Goal: Transaction & Acquisition: Purchase product/service

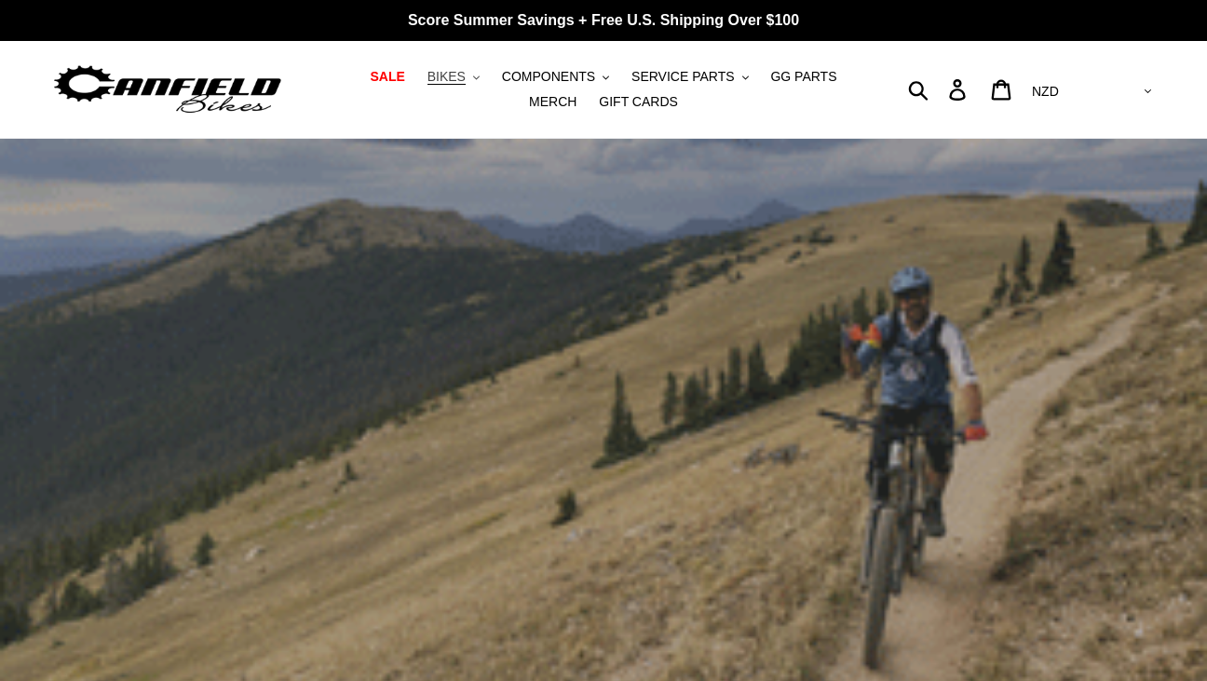
click at [428, 85] on span "BIKES" at bounding box center [447, 77] width 38 height 16
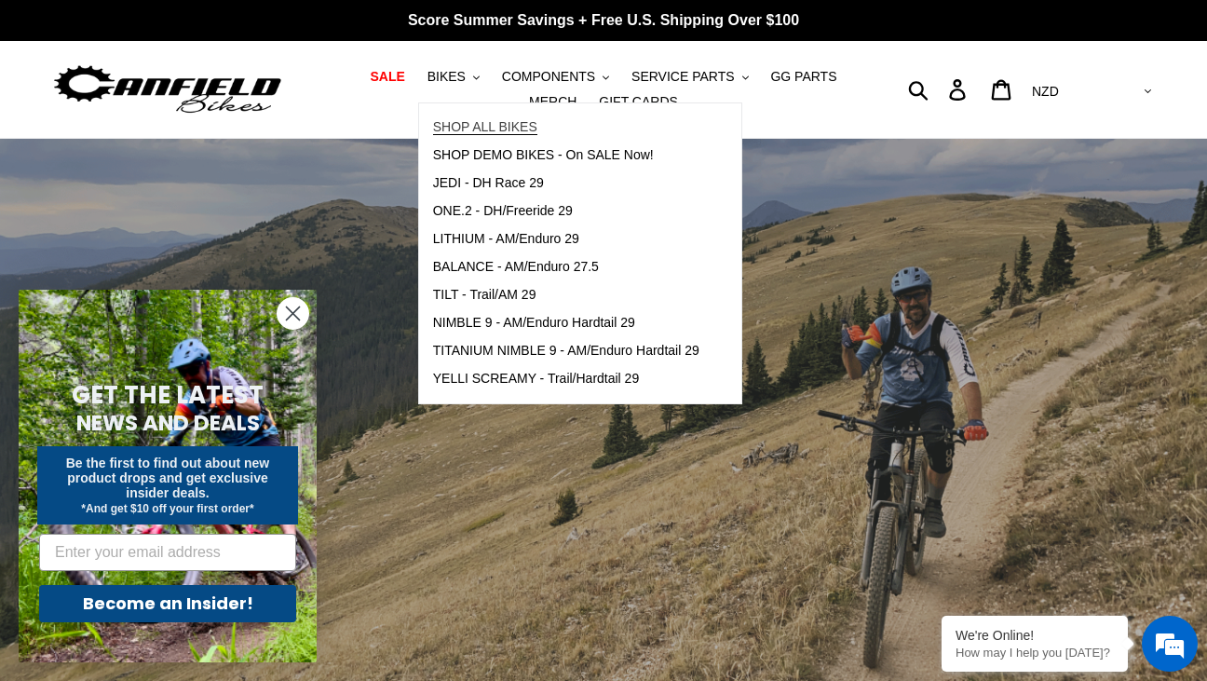
click at [433, 134] on span "SHOP ALL BIKES" at bounding box center [485, 127] width 104 height 16
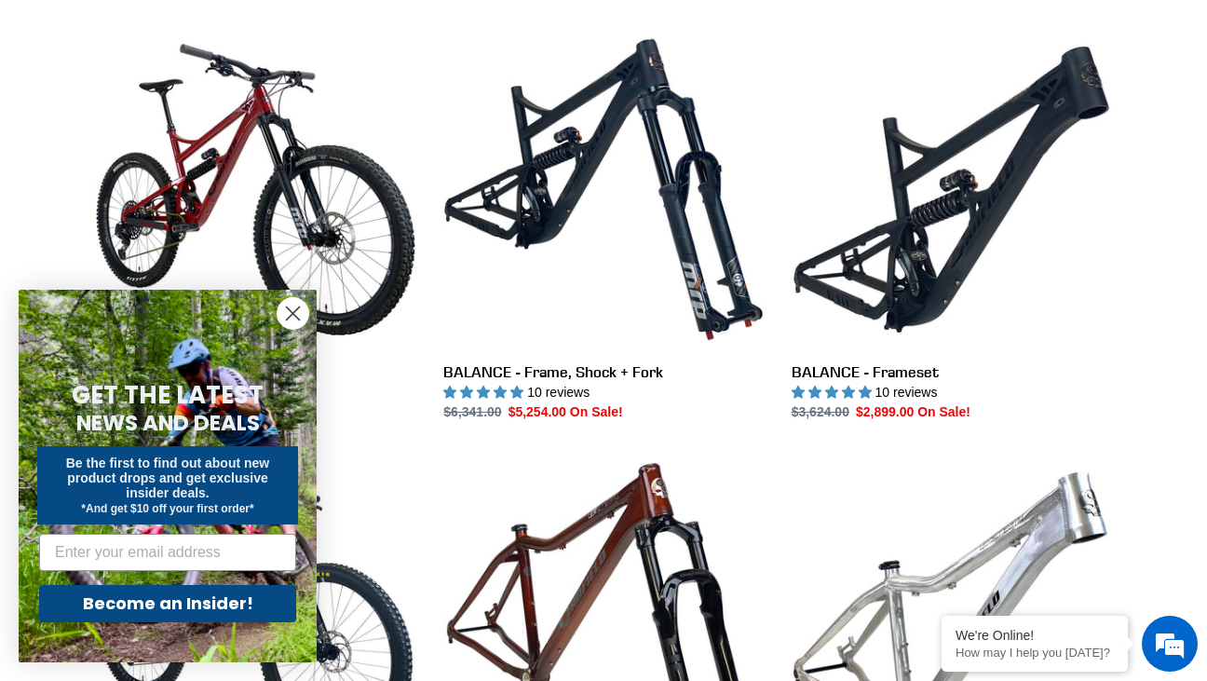
scroll to position [986, 0]
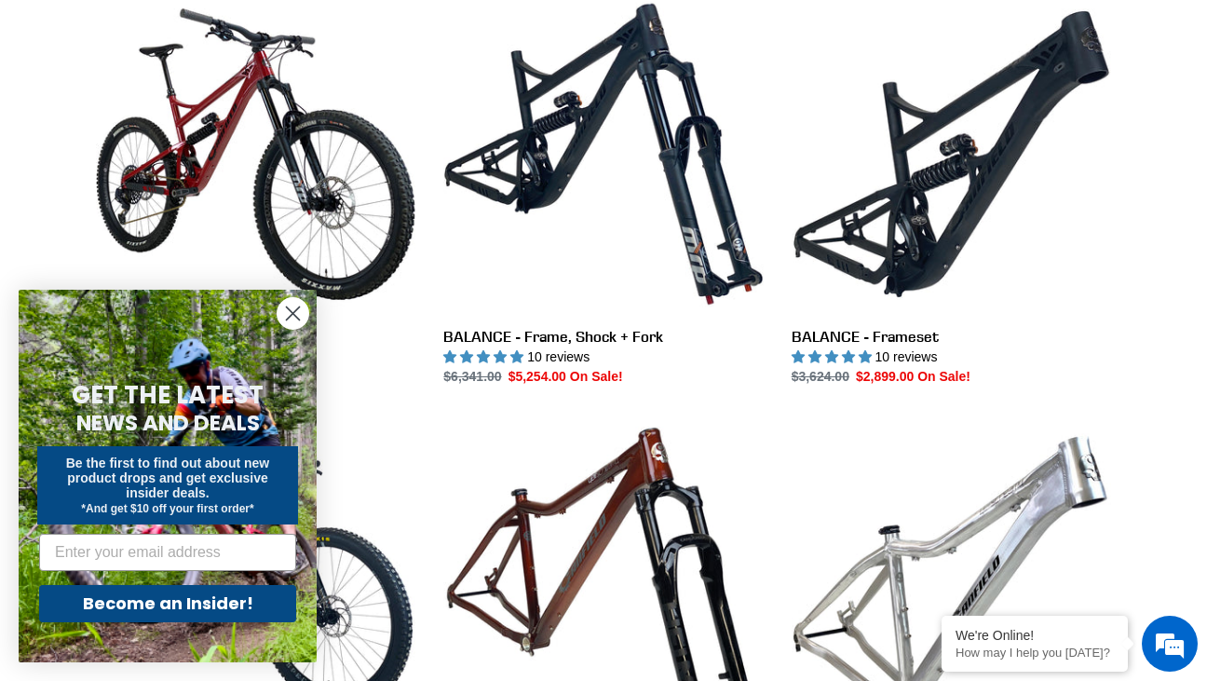
click at [281, 304] on circle "Close dialog" at bounding box center [293, 313] width 31 height 31
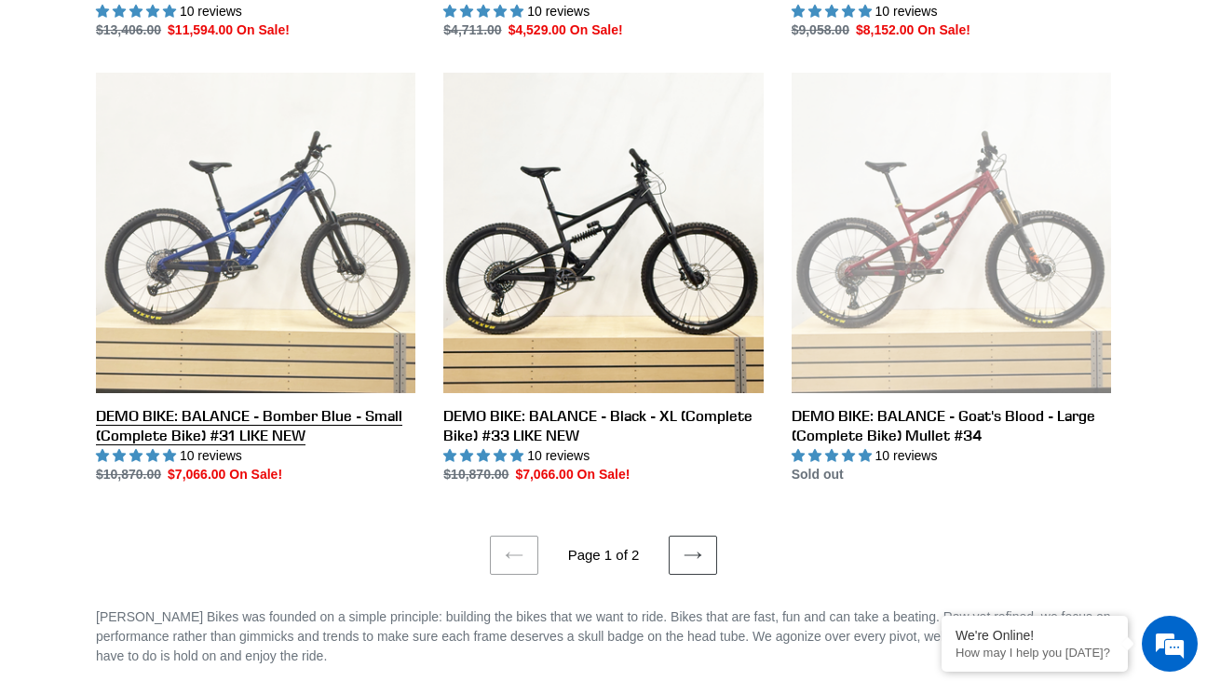
scroll to position [3456, 0]
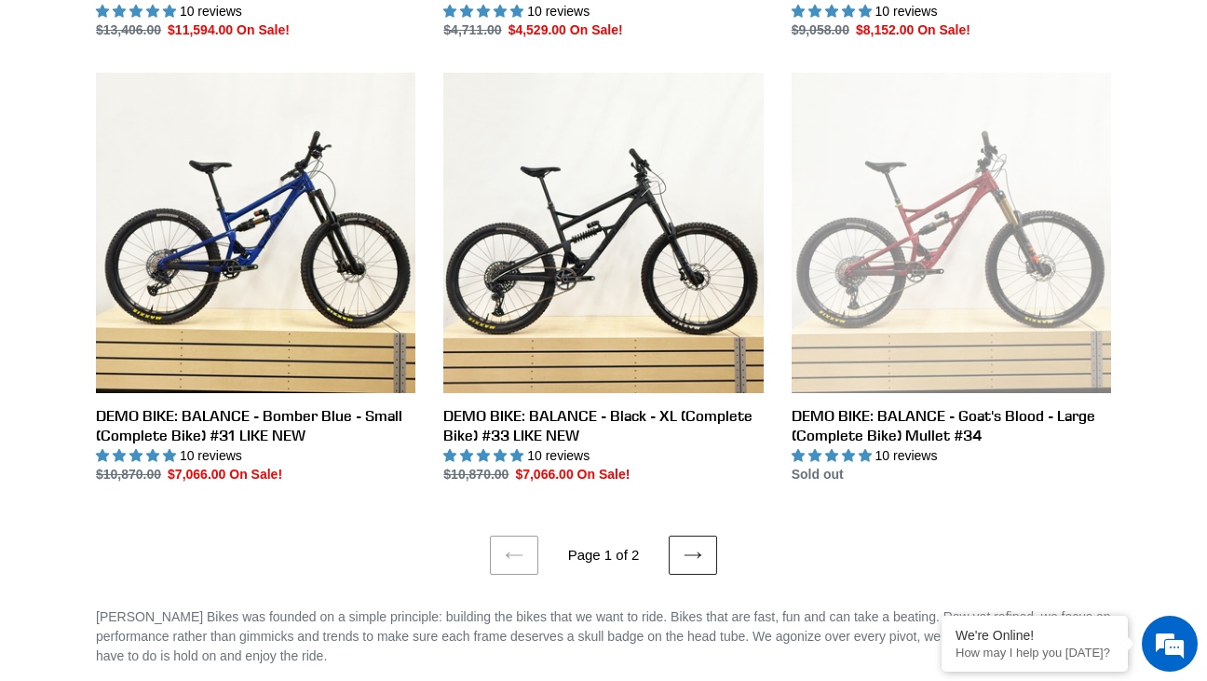
click at [714, 543] on link "Next page" at bounding box center [693, 555] width 48 height 39
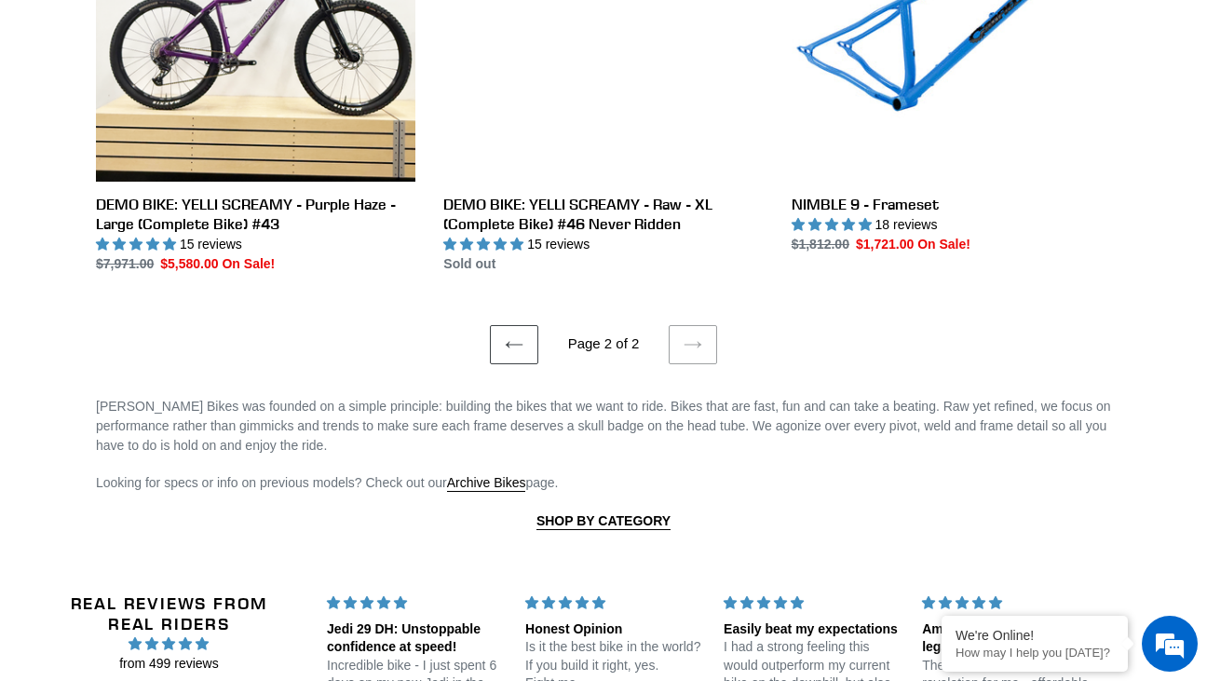
scroll to position [2075, 0]
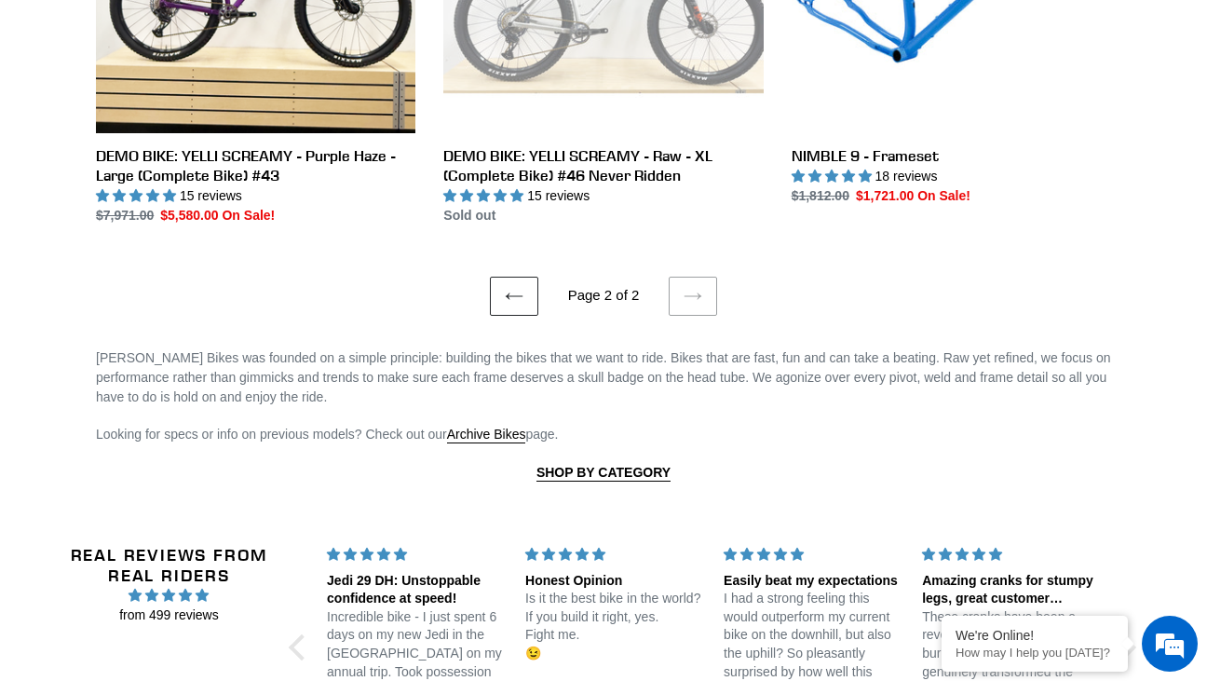
click at [513, 287] on icon at bounding box center [514, 296] width 19 height 19
